Goal: Check status

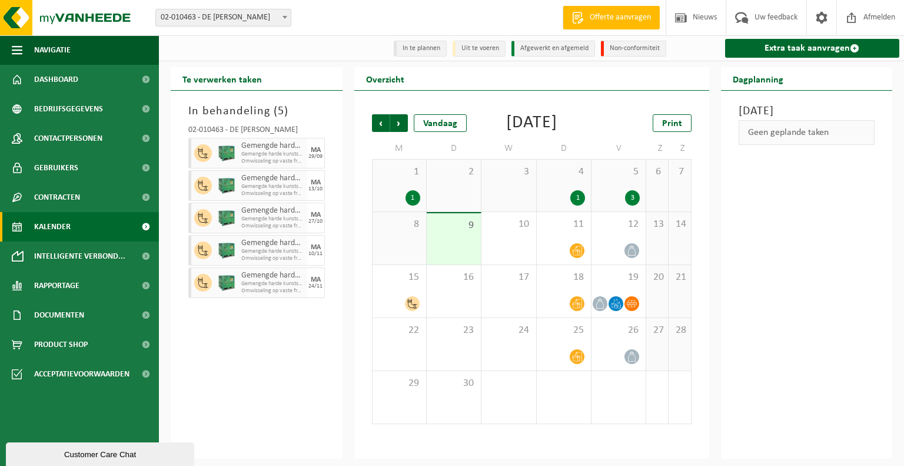
click at [58, 227] on span "Kalender" at bounding box center [52, 226] width 37 height 29
click at [379, 125] on span "Vorige" at bounding box center [381, 123] width 18 height 18
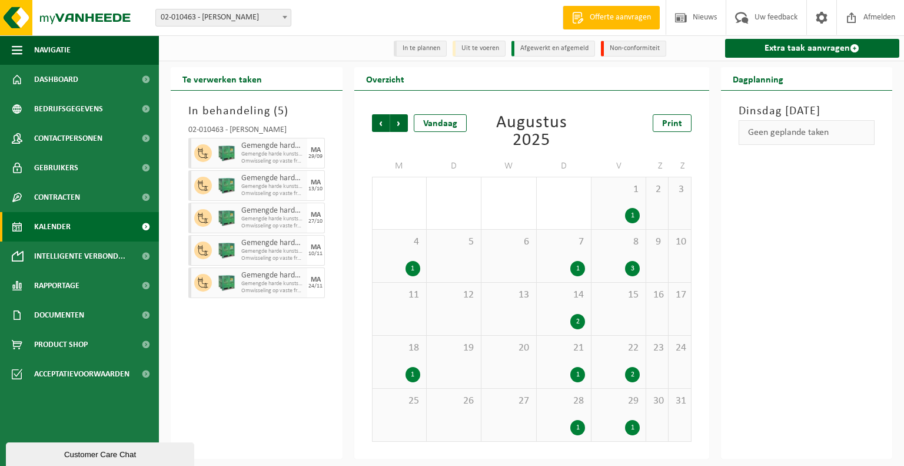
click at [623, 354] on span "22" at bounding box center [619, 348] width 42 height 13
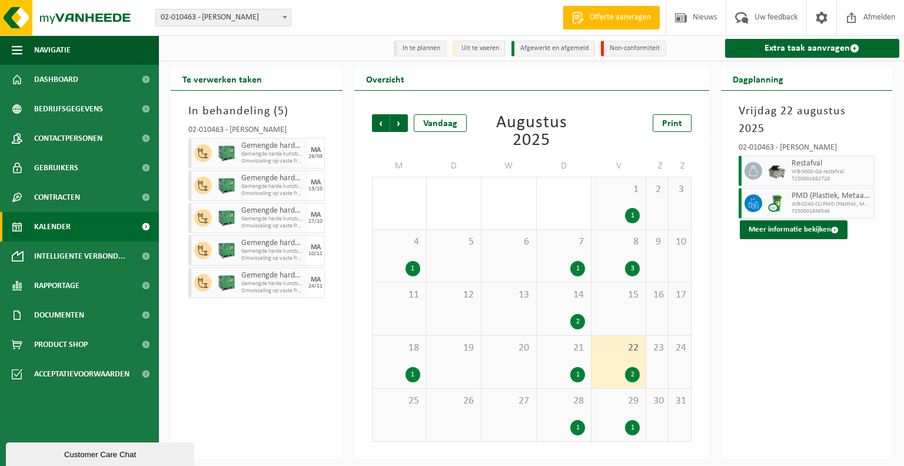
click at [631, 217] on div "1" at bounding box center [632, 215] width 15 height 15
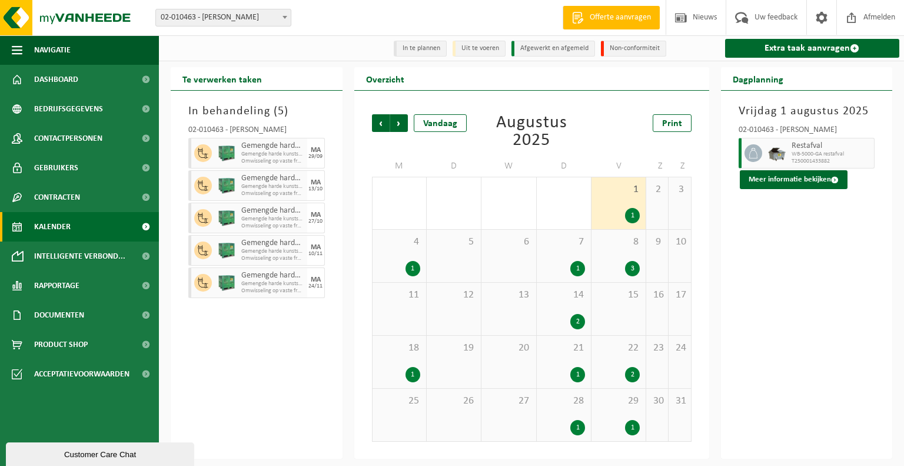
click at [415, 273] on div "1" at bounding box center [413, 268] width 15 height 15
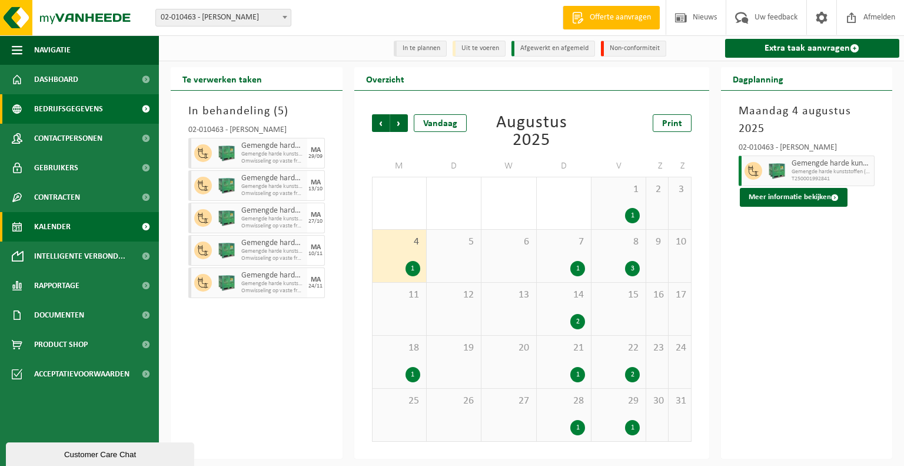
click at [80, 105] on span "Bedrijfsgegevens" at bounding box center [68, 108] width 69 height 29
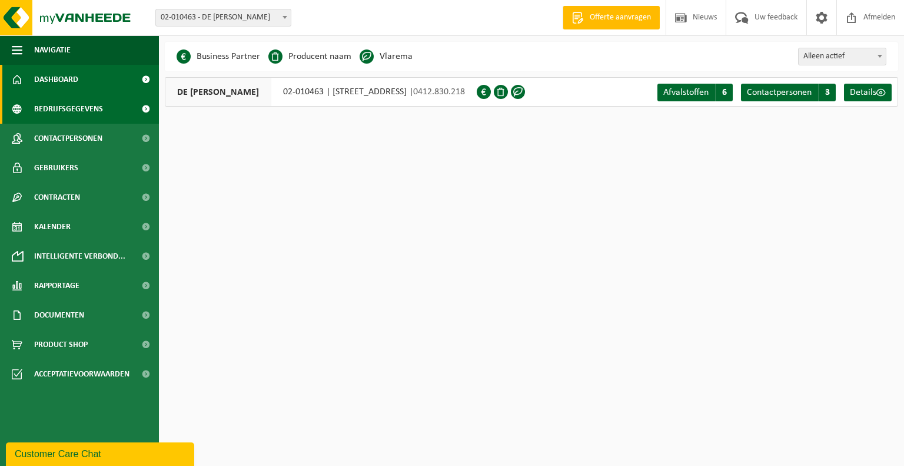
click at [65, 79] on span "Dashboard" at bounding box center [56, 79] width 44 height 29
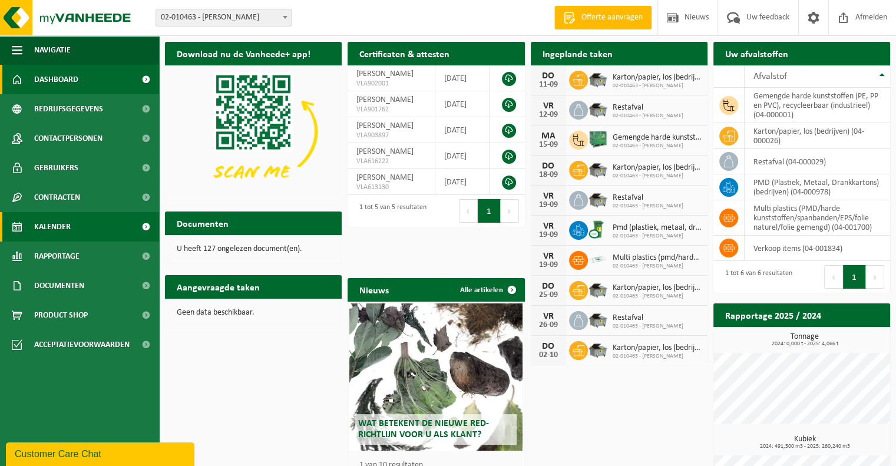
click at [65, 225] on span "Kalender" at bounding box center [52, 226] width 37 height 29
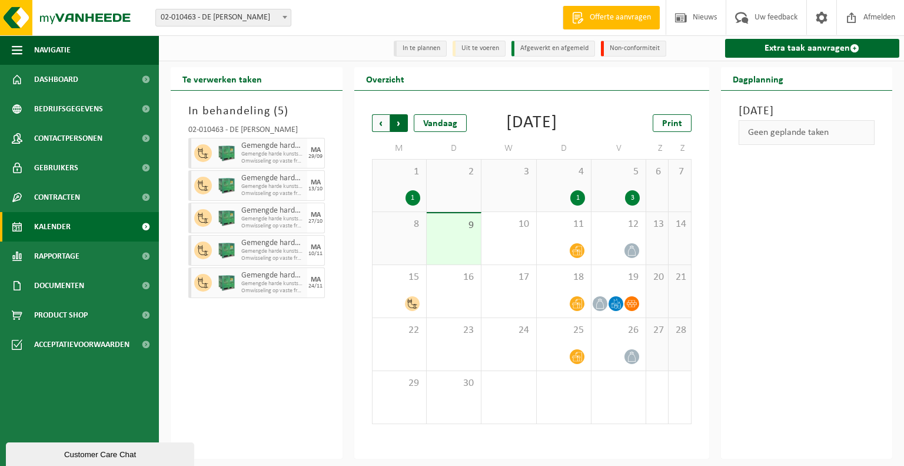
click at [377, 121] on span "Vorige" at bounding box center [381, 123] width 18 height 18
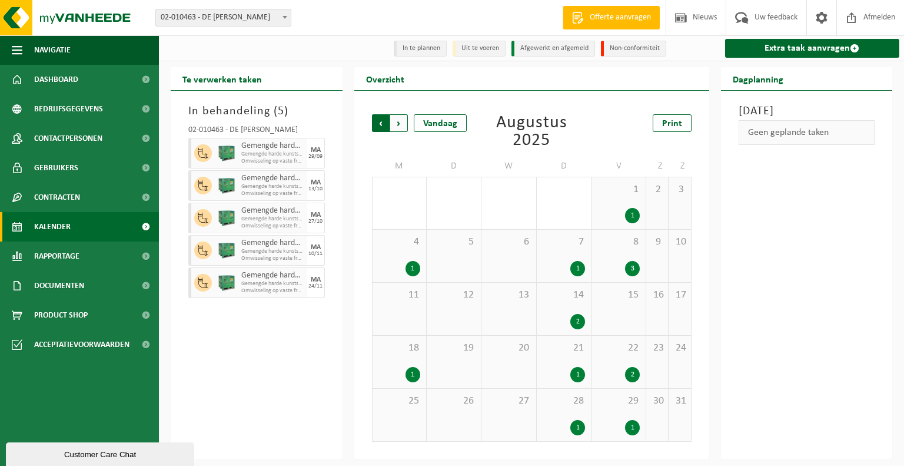
click at [399, 125] on span "Volgende" at bounding box center [399, 123] width 18 height 18
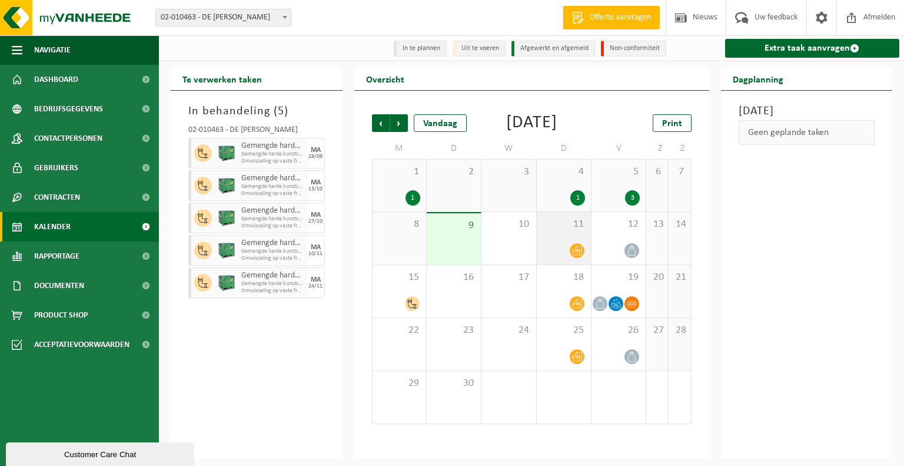
click at [570, 259] on div at bounding box center [564, 251] width 42 height 16
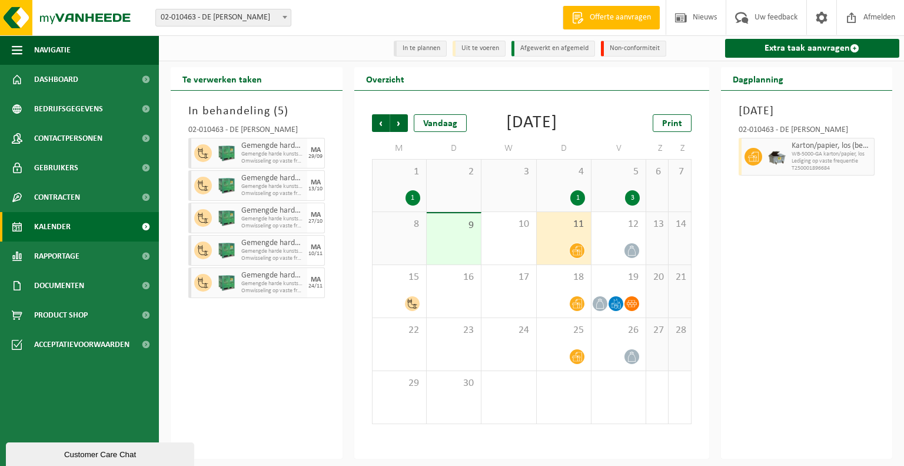
click at [574, 206] on div "1" at bounding box center [578, 197] width 15 height 15
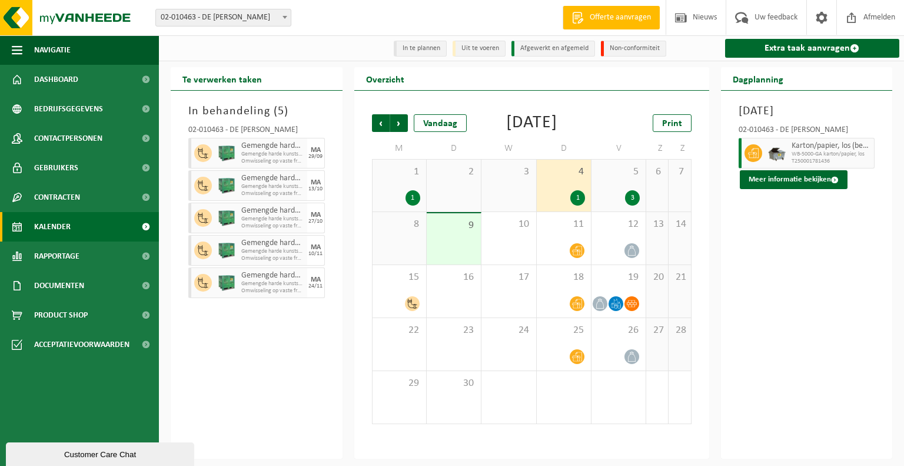
click at [612, 206] on div "3" at bounding box center [619, 197] width 42 height 15
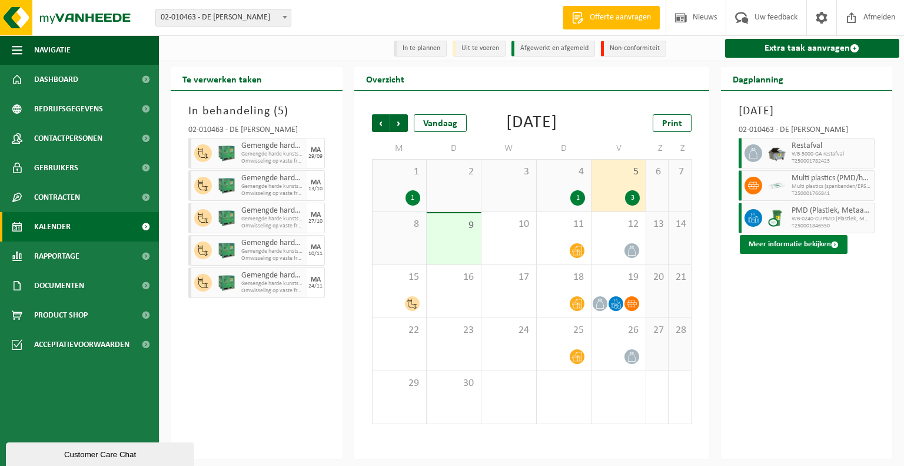
click at [760, 254] on button "Meer informatie bekijken" at bounding box center [794, 244] width 108 height 19
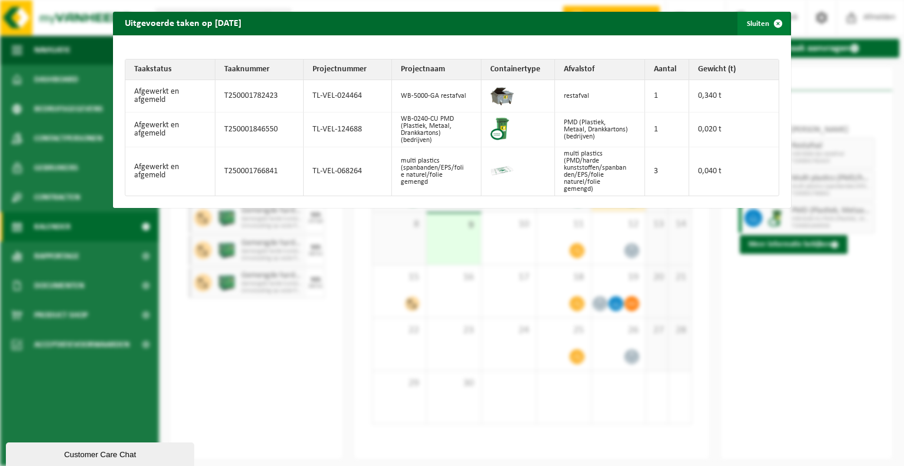
click at [768, 20] on span "button" at bounding box center [779, 24] width 24 height 24
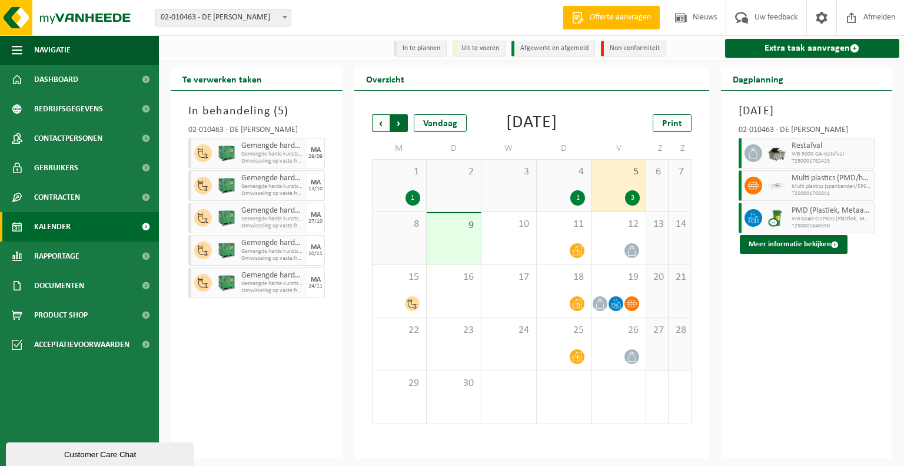
click at [380, 124] on span "Vorige" at bounding box center [381, 123] width 18 height 18
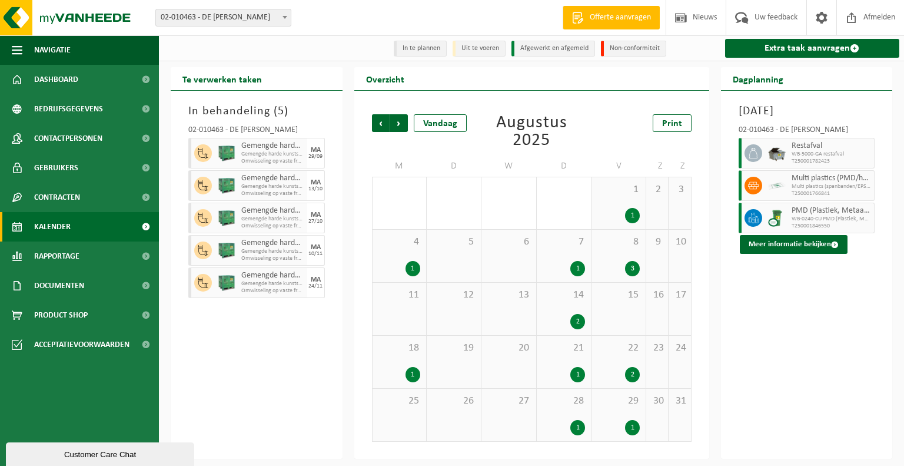
click at [610, 357] on div "22 2" at bounding box center [619, 362] width 54 height 52
